Goal: Ask a question

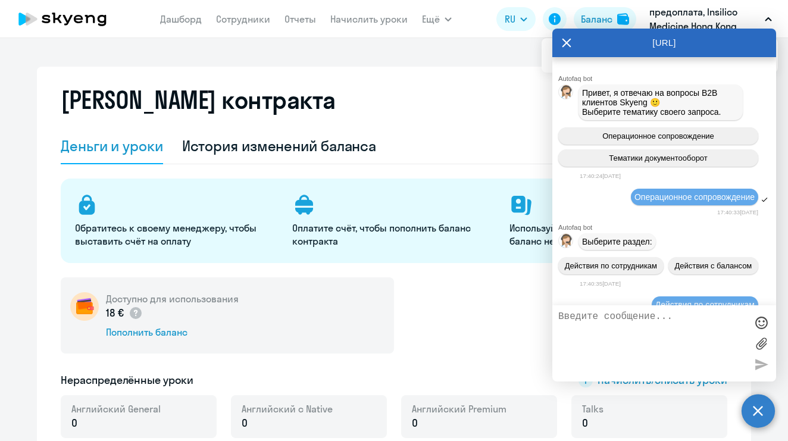
select select "english_adult_not_native_speaker"
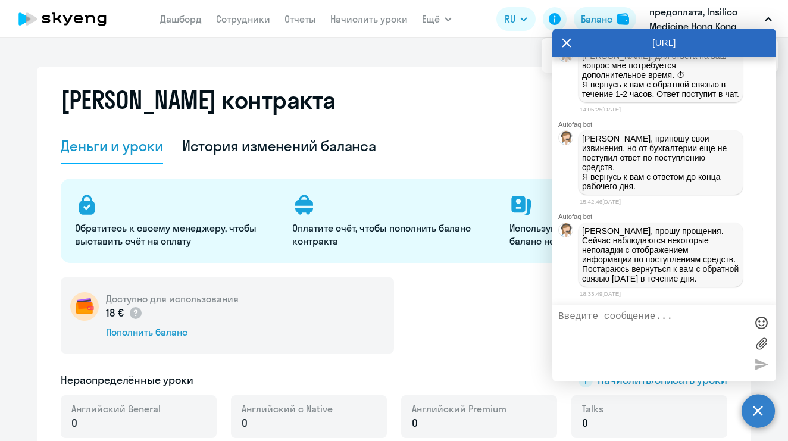
scroll to position [15105, 0]
click at [426, 101] on div "[PERSON_NAME] контракта" at bounding box center [394, 107] width 667 height 43
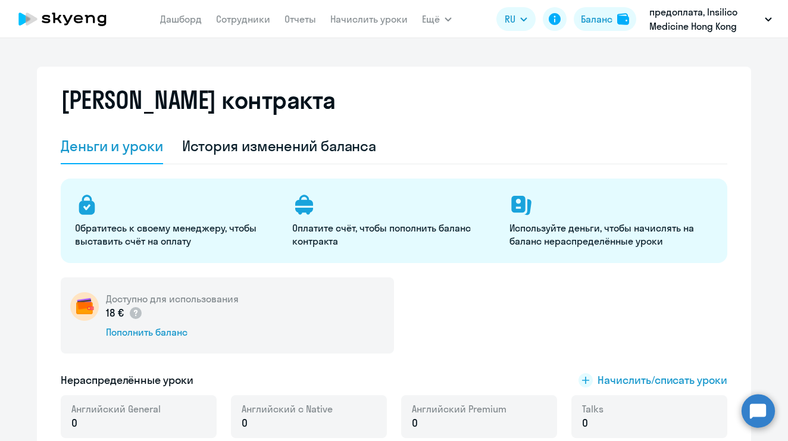
select select "english_adult_not_native_speaker"
click at [761, 414] on circle at bounding box center [758, 410] width 33 height 33
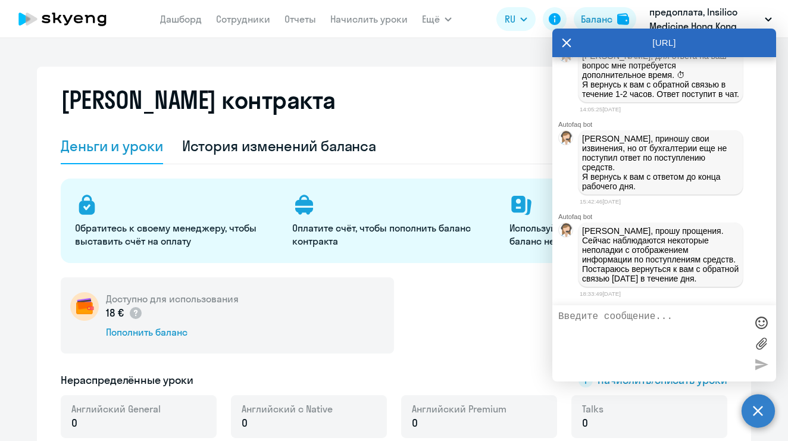
scroll to position [15105, 0]
click at [623, 316] on textarea at bounding box center [652, 343] width 188 height 64
type textarea "добрый день"
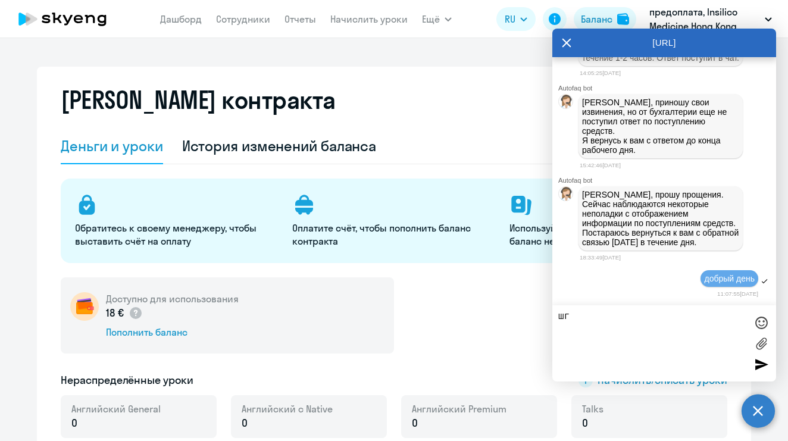
type textarea "ш"
type textarea "где наши деньги )"
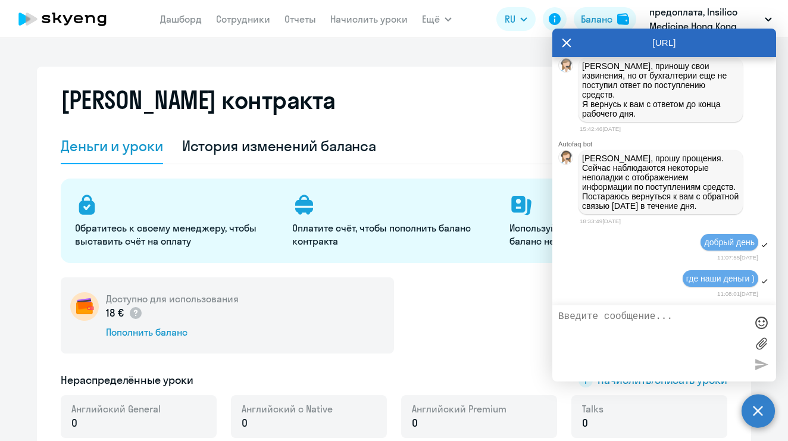
scroll to position [14860, 0]
drag, startPoint x: 689, startPoint y: 171, endPoint x: 667, endPoint y: 159, distance: 25.0
copy span "оплата была произведена 18 сентября"
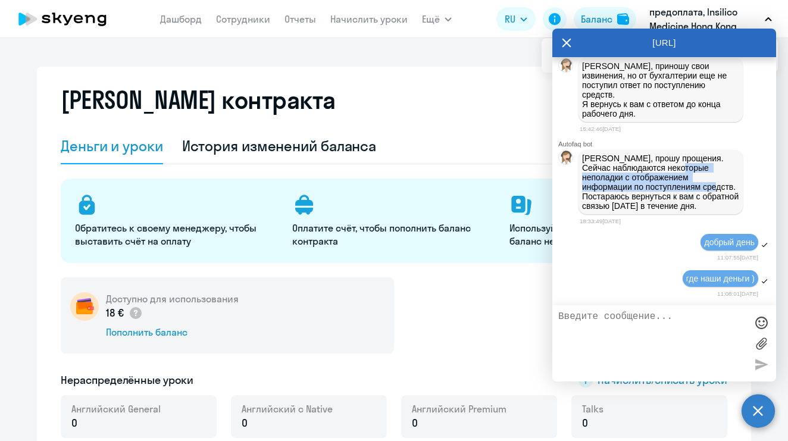
drag, startPoint x: 684, startPoint y: 166, endPoint x: 675, endPoint y: 185, distance: 21.0
click at [675, 185] on p "[PERSON_NAME], прошу прощения. Сейчас наблюдаются некоторые неполадки с отображ…" at bounding box center [660, 182] width 157 height 57
copy p "неполадки с отображением информации по поступлениям средств."
